Goal: Task Accomplishment & Management: Manage account settings

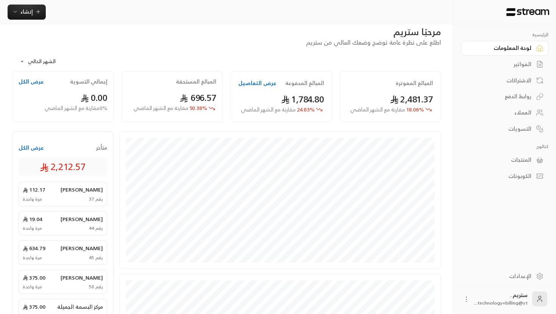
scroll to position [20, 0]
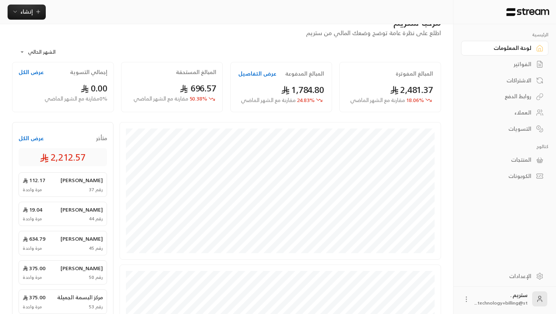
click at [526, 112] on div "العملاء" at bounding box center [500, 113] width 61 height 8
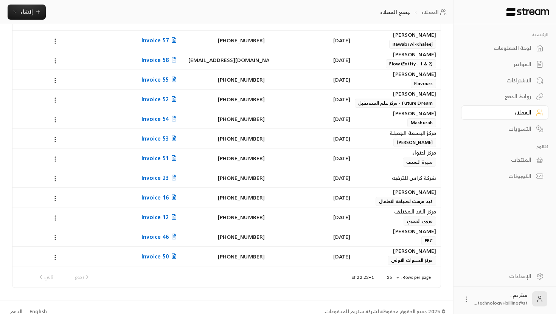
scroll to position [253, 0]
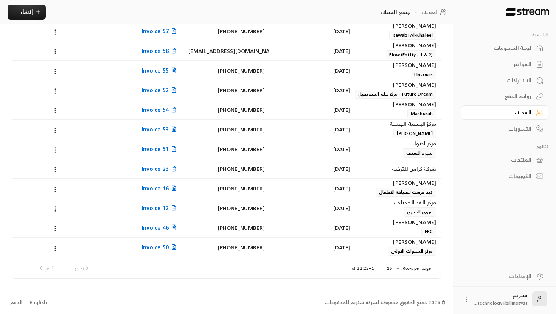
click at [413, 107] on div "[PERSON_NAME]" at bounding box center [398, 104] width 76 height 8
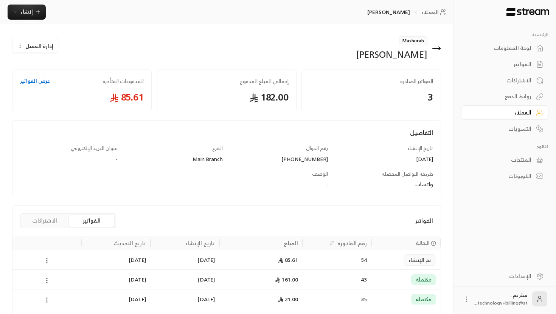
click at [437, 48] on icon at bounding box center [437, 48] width 8 height 0
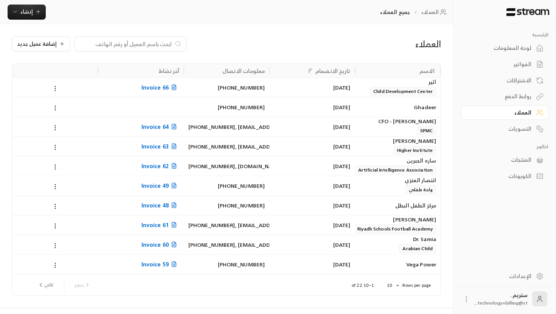
scroll to position [17, 0]
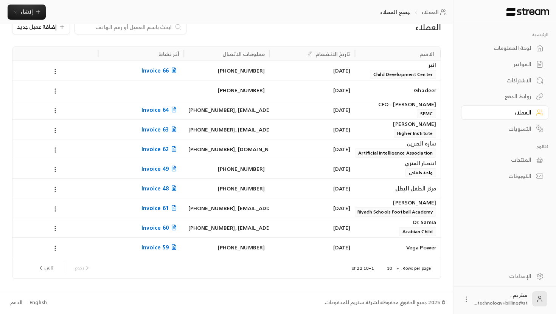
click at [396, 267] on body "الرئيسية لوحة المعلومات الفواتير الاشتراكات روابط الدفع العملاء التسويات كتالوج…" at bounding box center [278, 140] width 556 height 314
click at [394, 276] on li "25" at bounding box center [392, 276] width 21 height 12
type input "**"
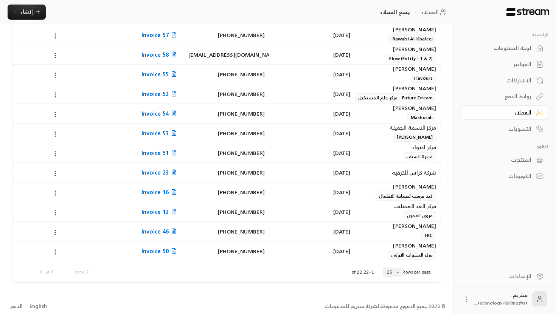
scroll to position [239, 0]
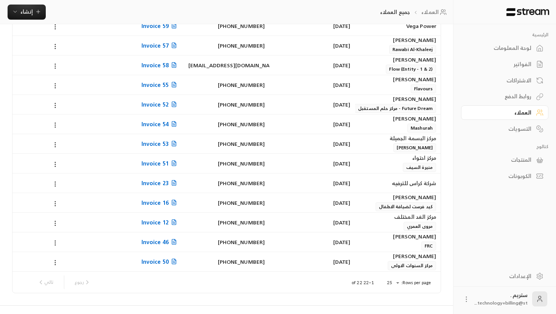
click at [424, 102] on div "[PERSON_NAME]" at bounding box center [398, 99] width 76 height 8
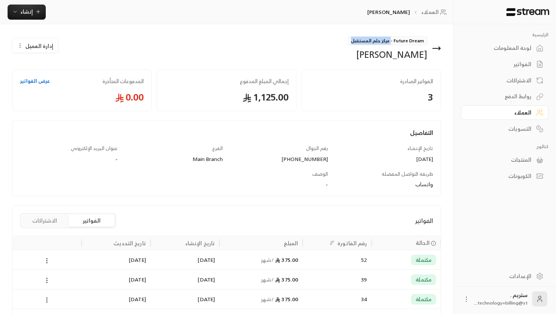
drag, startPoint x: 392, startPoint y: 40, endPoint x: 346, endPoint y: 40, distance: 45.8
click at [346, 40] on div "Future Dream - مركز حلم المستقبل هيفاء [PERSON_NAME]" at bounding box center [336, 48] width 218 height 24
copy span "مركز حلم المستقبل"
click at [439, 50] on icon at bounding box center [440, 48] width 2 height 3
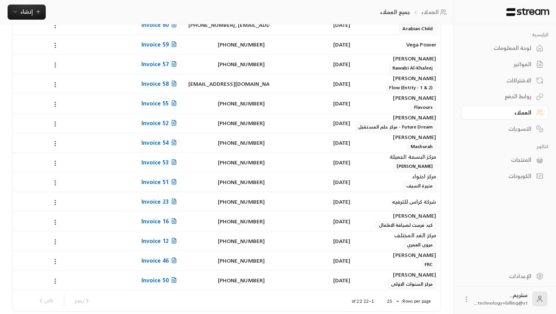
scroll to position [207, 0]
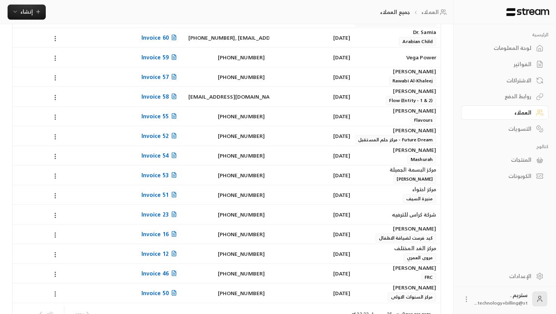
click at [397, 113] on div "[PERSON_NAME]" at bounding box center [398, 111] width 76 height 8
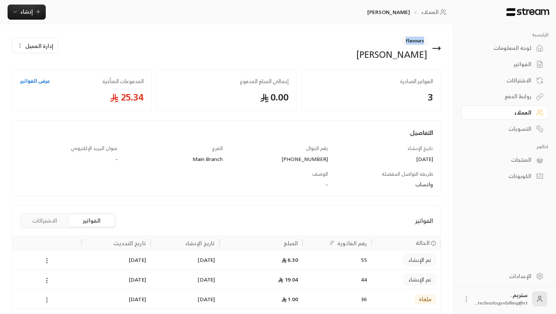
drag, startPoint x: 424, startPoint y: 42, endPoint x: 399, endPoint y: 40, distance: 24.2
click at [399, 41] on div "Flavours [PERSON_NAME]" at bounding box center [391, 48] width 71 height 24
copy span "Flavours"
click at [443, 48] on div "Flavours [PERSON_NAME]" at bounding box center [336, 48] width 218 height 24
click at [437, 49] on icon at bounding box center [436, 48] width 9 height 9
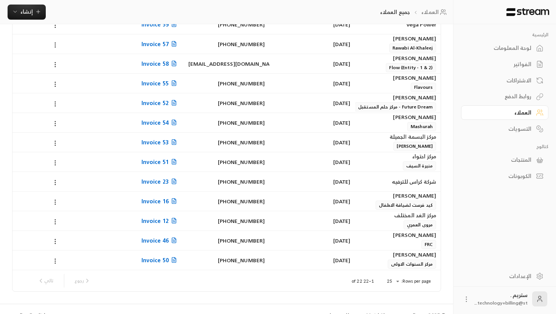
scroll to position [230, 0]
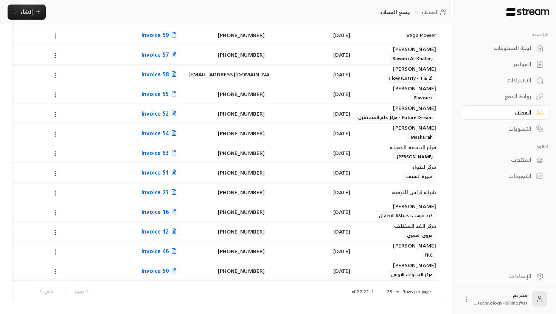
click at [415, 74] on span "Flow (Entity - 1 & 2)" at bounding box center [411, 78] width 50 height 9
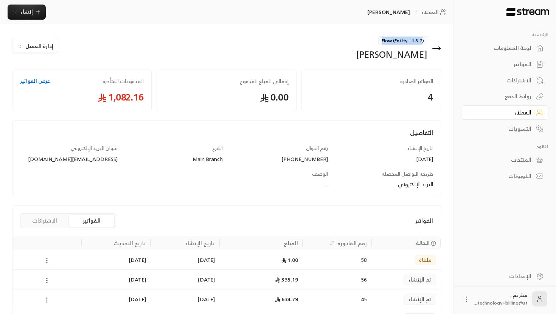
drag, startPoint x: 423, startPoint y: 41, endPoint x: 378, endPoint y: 40, distance: 44.6
click at [378, 40] on div "Flow (Entity - 1 & 2) [PERSON_NAME]" at bounding box center [391, 48] width 71 height 24
copy span "Flow (Entity - 1 & 2"
click at [329, 146] on div "رقم الجوال [PHONE_NUMBER]" at bounding box center [279, 154] width 105 height 18
click at [439, 47] on icon at bounding box center [440, 48] width 2 height 3
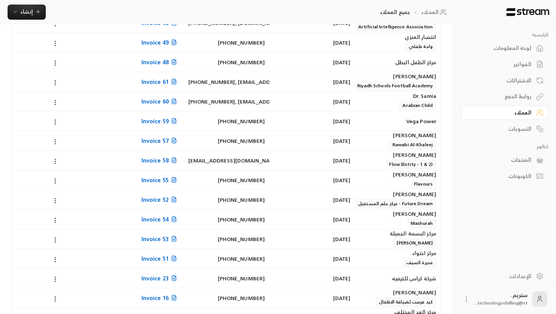
scroll to position [144, 0]
click at [342, 183] on div "[DATE]" at bounding box center [312, 179] width 76 height 19
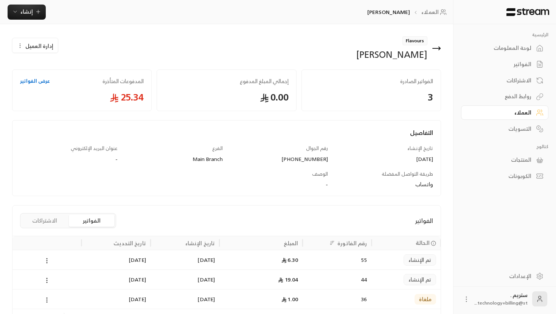
click at [438, 45] on icon at bounding box center [436, 48] width 9 height 9
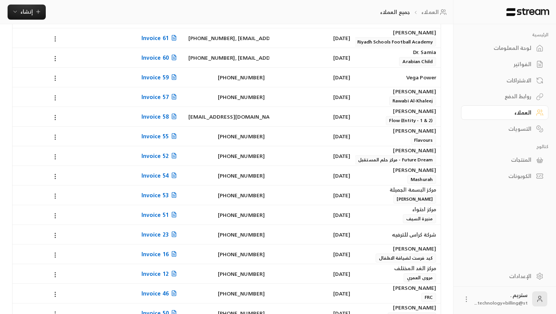
scroll to position [167, 0]
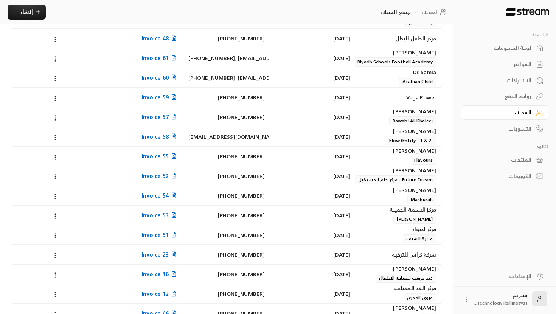
click at [399, 121] on span "Rawabi Al-Khaleej" at bounding box center [412, 120] width 47 height 9
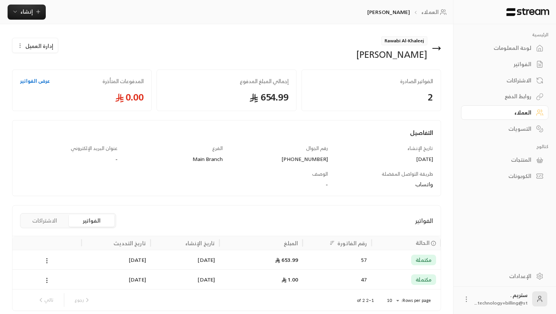
click at [403, 42] on span "Rawabi Al-Khaleej" at bounding box center [404, 40] width 46 height 9
copy span "Rawabi Al-Khaleej"
click at [442, 48] on div "Rawabi Al-[PERSON_NAME]" at bounding box center [336, 48] width 218 height 24
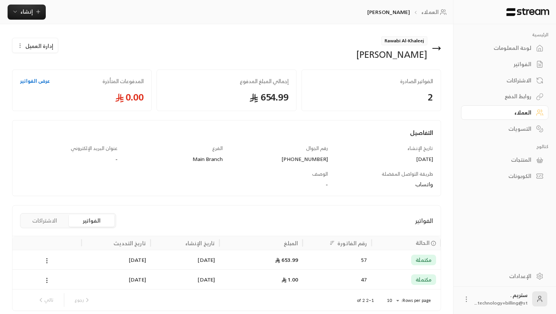
click at [440, 48] on icon at bounding box center [436, 48] width 9 height 9
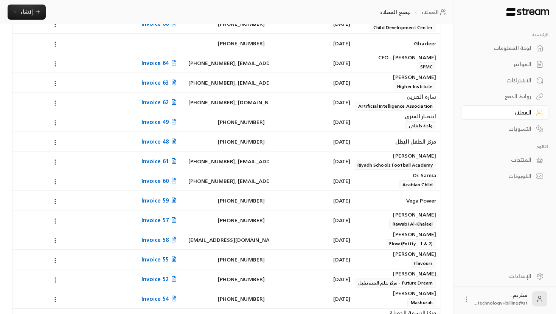
scroll to position [64, 0]
click at [346, 199] on div "[DATE]" at bounding box center [312, 200] width 76 height 19
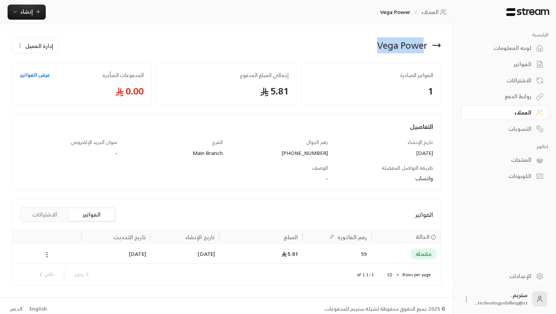
drag, startPoint x: 377, startPoint y: 46, endPoint x: 425, endPoint y: 46, distance: 48.4
click at [425, 46] on div "Vega Power" at bounding box center [402, 45] width 50 height 12
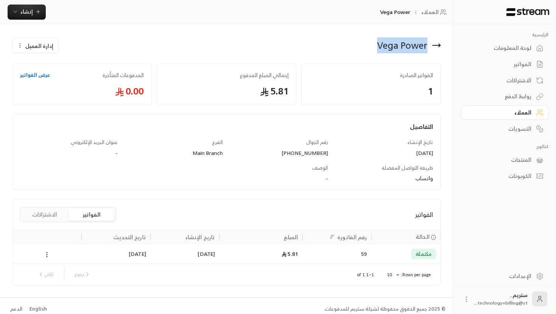
click at [274, 46] on div "Vega Power" at bounding box center [336, 45] width 218 height 18
click at [439, 47] on icon at bounding box center [440, 45] width 2 height 3
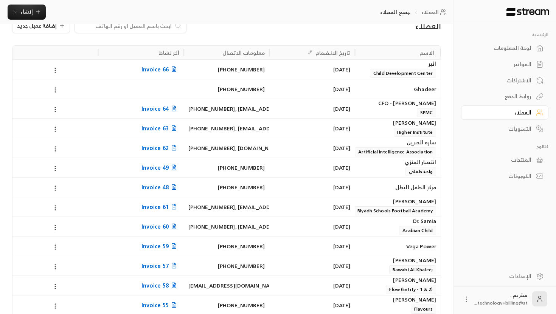
scroll to position [27, 0]
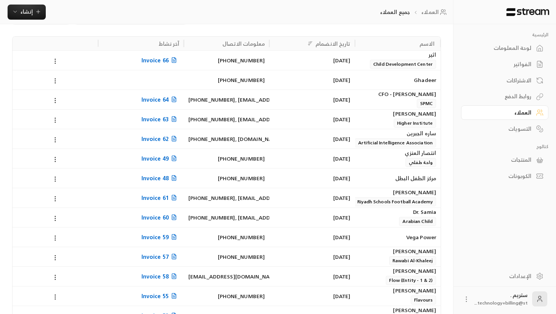
click at [348, 215] on div "[DATE]" at bounding box center [312, 217] width 76 height 19
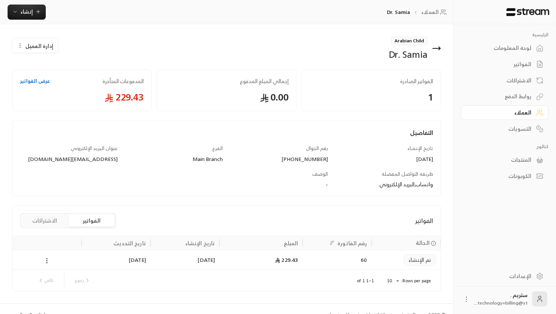
click at [436, 48] on icon at bounding box center [437, 48] width 8 height 0
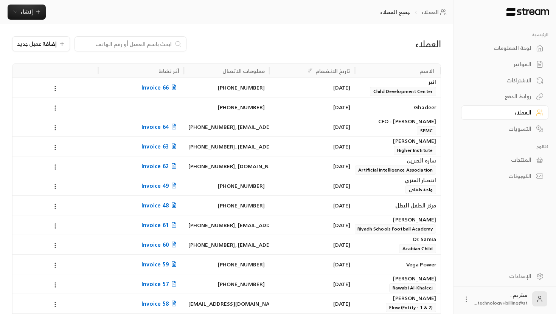
click at [387, 242] on div "Dr. Samia" at bounding box center [398, 239] width 76 height 8
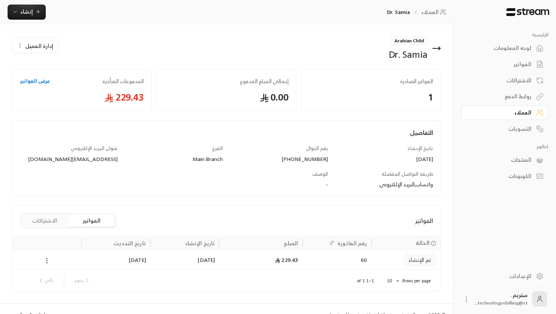
click at [435, 50] on icon at bounding box center [436, 48] width 9 height 9
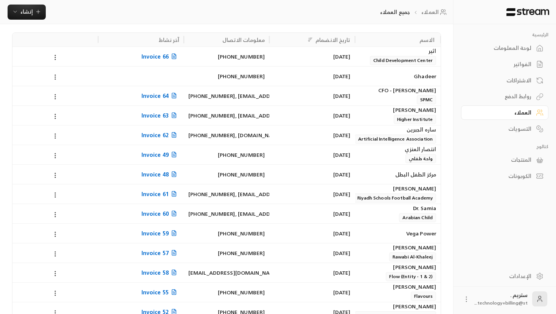
scroll to position [41, 0]
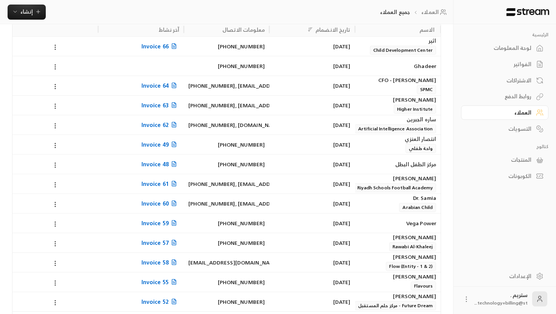
click at [394, 185] on span "Riyadh Schools Football Academy" at bounding box center [395, 187] width 82 height 9
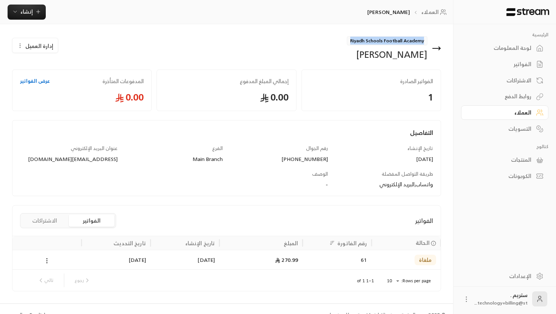
drag, startPoint x: 423, startPoint y: 41, endPoint x: 347, endPoint y: 40, distance: 76.4
click at [347, 40] on div "Riyadh Schools Football Academy [PERSON_NAME]" at bounding box center [387, 48] width 81 height 24
copy span "Riyadh Schools Football Academy"
click at [438, 47] on icon at bounding box center [436, 48] width 9 height 9
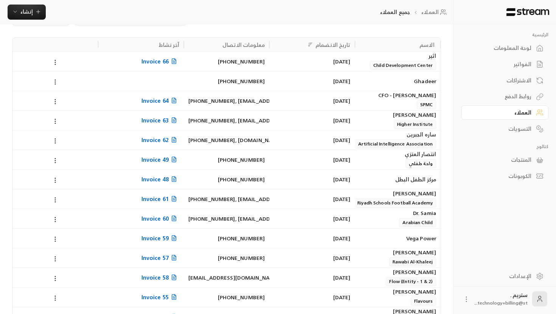
scroll to position [29, 0]
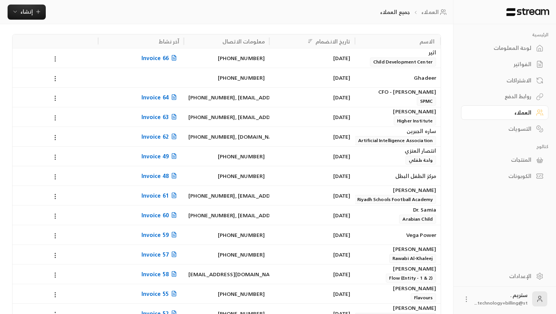
click at [294, 184] on div "[DATE]" at bounding box center [312, 175] width 76 height 19
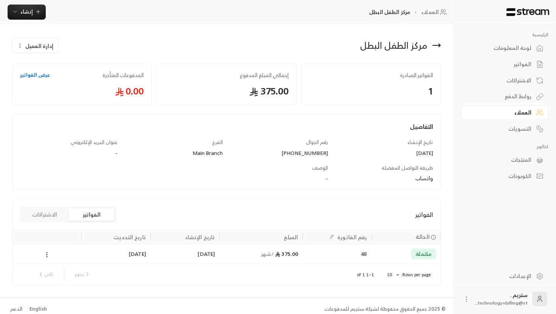
scroll to position [6, 0]
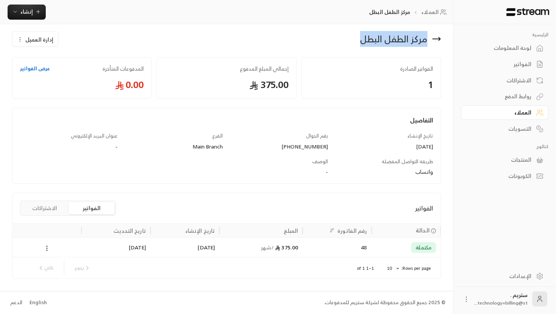
drag, startPoint x: 425, startPoint y: 41, endPoint x: 320, endPoint y: 40, distance: 105.1
click at [320, 40] on div "مركز الطفل البطل" at bounding box center [336, 39] width 218 height 18
copy div "مركز الطفل البطل"
click at [434, 36] on icon at bounding box center [436, 38] width 9 height 9
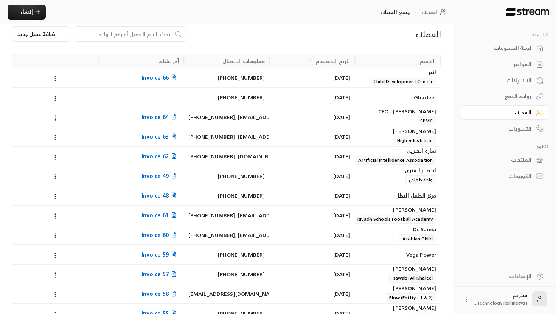
scroll to position [12, 0]
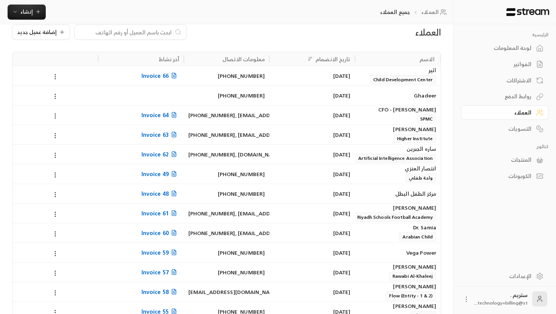
click at [363, 178] on div "[PERSON_NAME] واحة طفلي" at bounding box center [398, 174] width 76 height 18
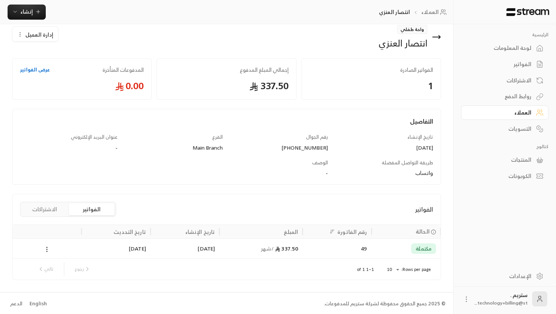
scroll to position [12, 0]
click at [49, 209] on button "الاشتراكات" at bounding box center [44, 208] width 45 height 12
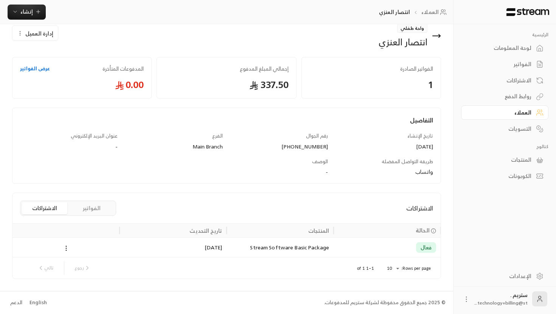
click at [88, 206] on button "الفواتير" at bounding box center [91, 208] width 45 height 12
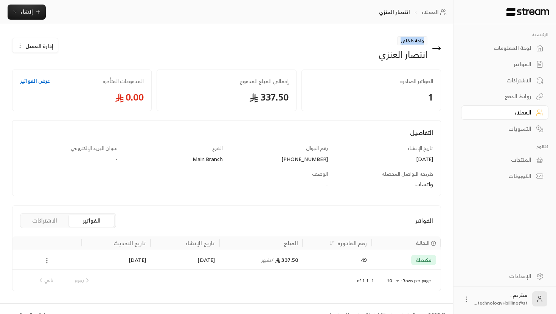
drag, startPoint x: 423, startPoint y: 42, endPoint x: 385, endPoint y: 42, distance: 38.2
click at [385, 42] on div "واحة طفلي [PERSON_NAME]" at bounding box center [403, 48] width 49 height 24
copy span "واحة طفلي"
click at [280, 97] on span "337.50" at bounding box center [227, 97] width 124 height 12
drag, startPoint x: 288, startPoint y: 97, endPoint x: 261, endPoint y: 97, distance: 27.2
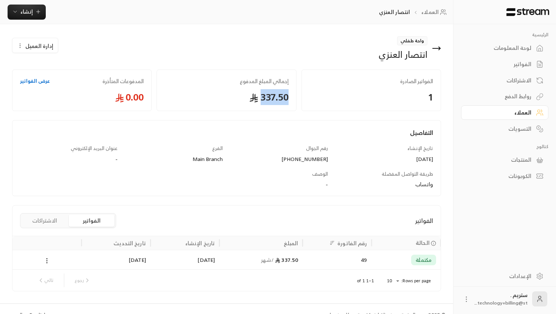
click at [261, 97] on span "337.50" at bounding box center [227, 97] width 124 height 12
copy span "337.50"
click at [312, 224] on div "الفواتير الفواتير الاشتراكات" at bounding box center [226, 221] width 428 height 30
click at [438, 48] on icon at bounding box center [437, 48] width 8 height 0
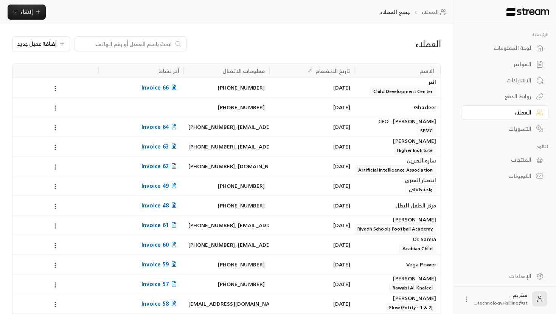
click at [302, 163] on div "[DATE]" at bounding box center [312, 166] width 76 height 19
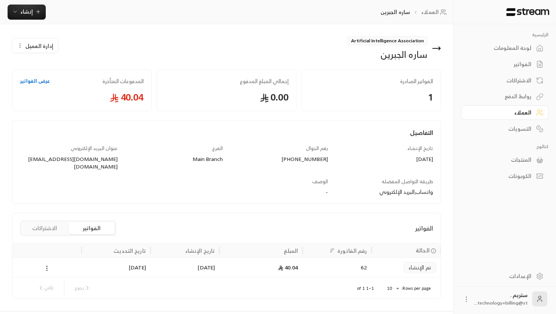
click at [397, 41] on span "Artificial Intelligence Association" at bounding box center [388, 40] width 80 height 9
copy span "Artificial Intelligence Association"
click at [439, 50] on icon at bounding box center [440, 48] width 2 height 3
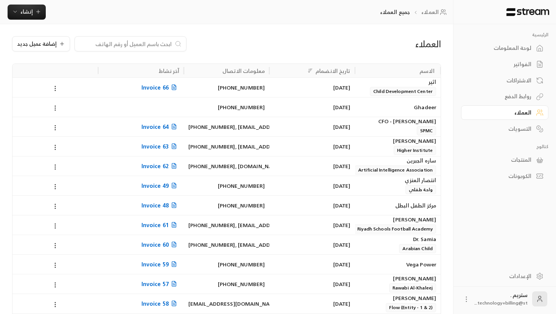
click at [349, 145] on div "[DATE]" at bounding box center [312, 146] width 76 height 19
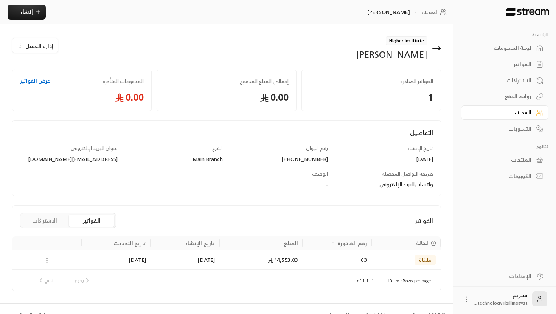
click at [403, 41] on span "Higher Institute" at bounding box center [407, 40] width 42 height 9
copy span "Higher Institute"
click at [439, 50] on icon at bounding box center [440, 48] width 2 height 3
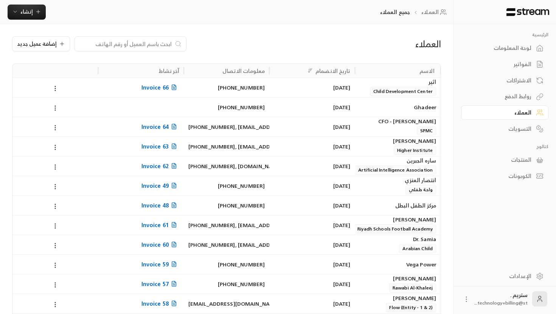
click at [397, 127] on div "[PERSON_NAME] - CFO SPMC" at bounding box center [398, 126] width 76 height 18
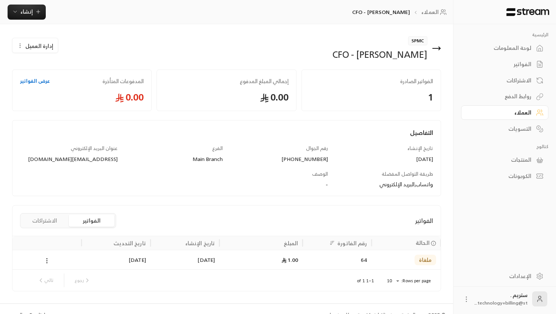
click at [420, 39] on span "SPMC" at bounding box center [417, 40] width 19 height 9
click at [432, 47] on icon at bounding box center [436, 48] width 9 height 9
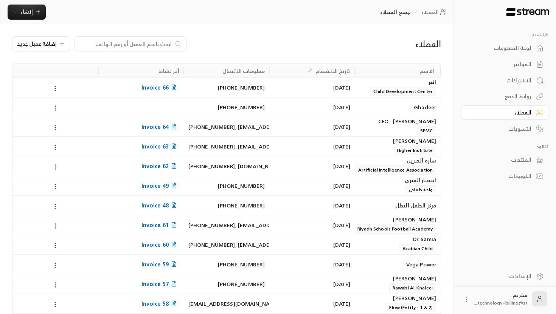
click at [365, 103] on div "Ghadeer" at bounding box center [398, 107] width 76 height 19
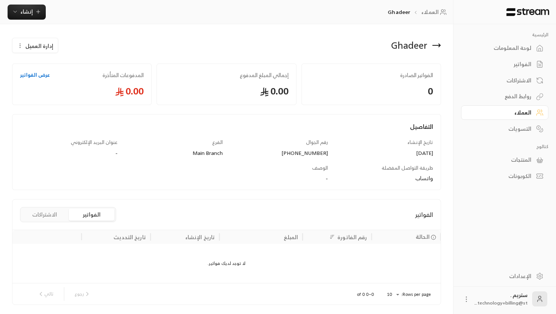
click at [22, 48] on icon "button" at bounding box center [20, 46] width 6 height 6
click at [57, 82] on span "حذف" at bounding box center [54, 83] width 11 height 6
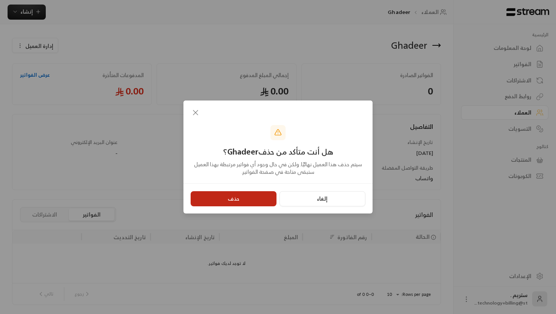
click at [245, 199] on button "حذف" at bounding box center [234, 198] width 86 height 15
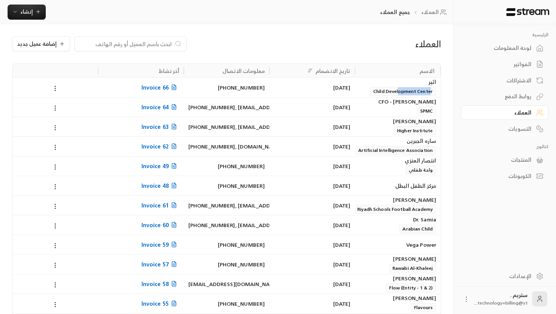
drag, startPoint x: 432, startPoint y: 93, endPoint x: 399, endPoint y: 93, distance: 32.5
click at [399, 93] on span "Child Development Center" at bounding box center [403, 91] width 66 height 9
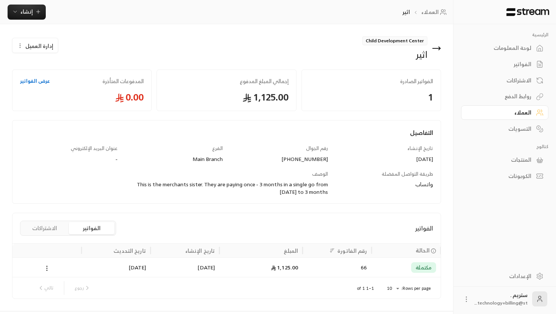
click at [384, 40] on span "Child Development Center" at bounding box center [394, 40] width 65 height 9
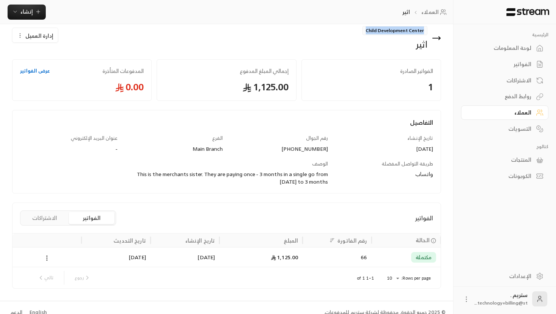
scroll to position [11, 0]
click at [292, 256] on div "1,125.00" at bounding box center [261, 256] width 74 height 19
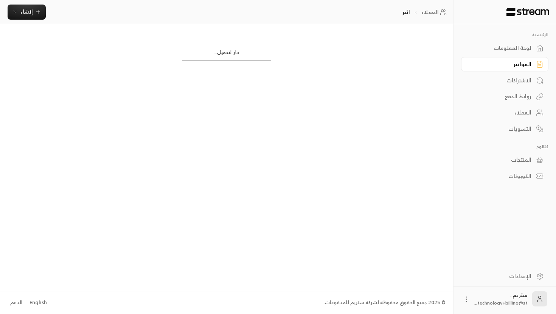
click at [292, 256] on div "Child Development Center اثير إدارة العميل الفواتير الصادرة 1 إجمالي المبلغ الم…" at bounding box center [226, 157] width 453 height 267
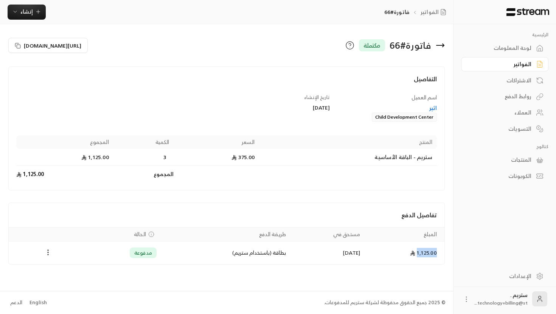
drag, startPoint x: 416, startPoint y: 253, endPoint x: 441, endPoint y: 254, distance: 24.2
click at [441, 254] on td "1,125.00" at bounding box center [405, 253] width 80 height 23
click at [442, 46] on icon at bounding box center [440, 45] width 9 height 9
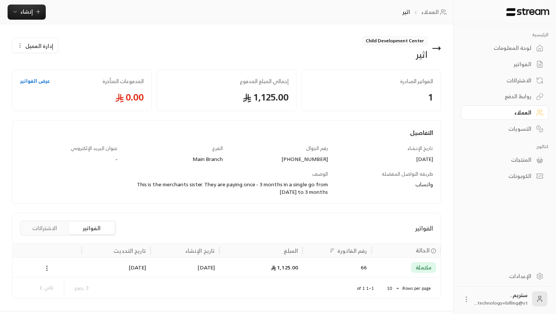
click at [439, 47] on icon at bounding box center [440, 48] width 2 height 3
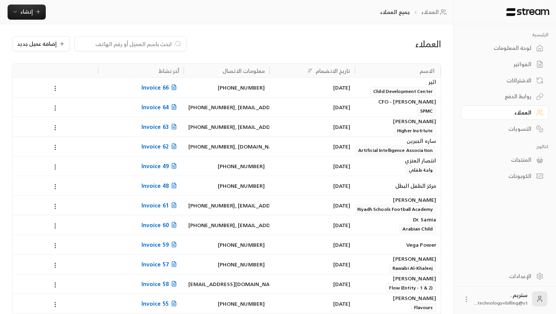
click at [406, 88] on span "Child Development Center" at bounding box center [403, 91] width 66 height 9
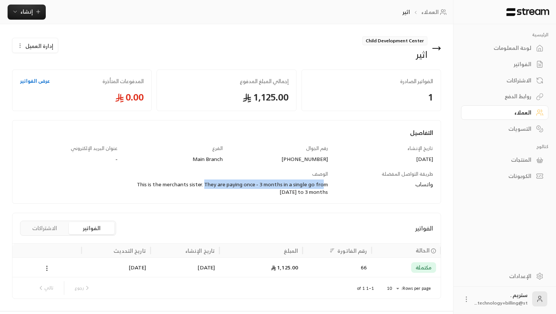
drag, startPoint x: 201, startPoint y: 184, endPoint x: 322, endPoint y: 179, distance: 120.8
click at [322, 181] on div "This is the merchants sister. They are paying once - 3 months in a single go fr…" at bounding box center [226, 188] width 203 height 15
